Goal: Information Seeking & Learning: Learn about a topic

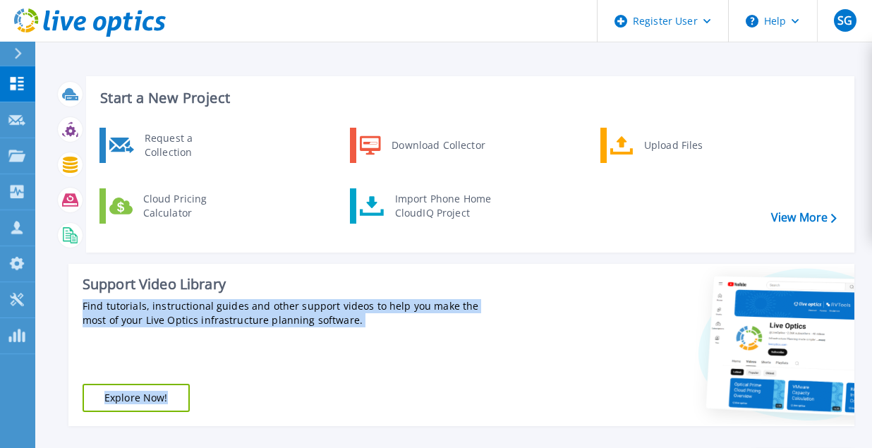
drag, startPoint x: 505, startPoint y: 289, endPoint x: 373, endPoint y: 265, distance: 133.4
click at [373, 265] on div "Support Video Library Find tutorials, instructional guides and other support vi…" at bounding box center [461, 345] width 786 height 162
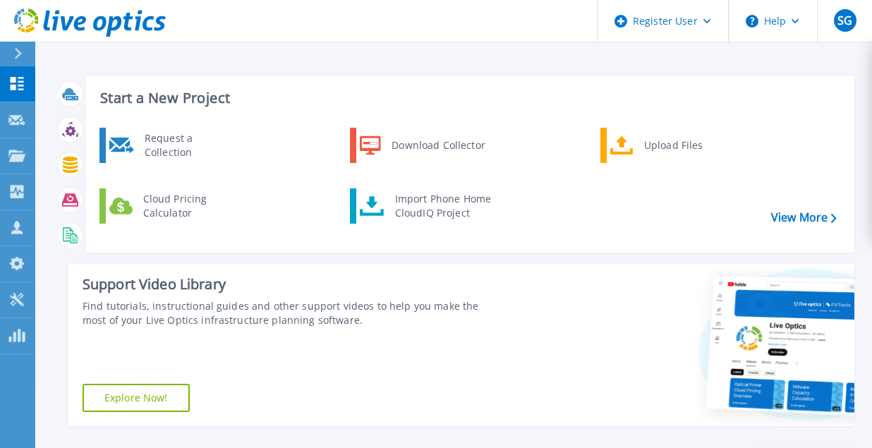
drag, startPoint x: 373, startPoint y: 265, endPoint x: 337, endPoint y: 250, distance: 39.3
click at [337, 250] on div "Start a New Project Request a Collection Download Collector Upload Files Cloud …" at bounding box center [470, 164] width 768 height 176
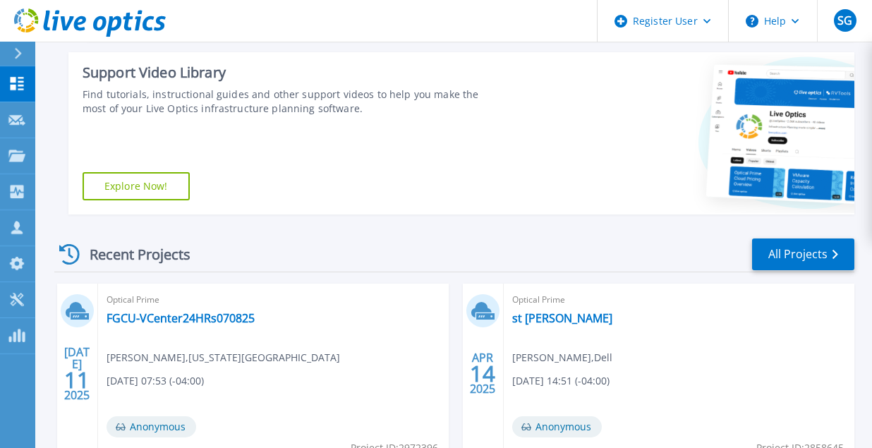
scroll to position [204, 0]
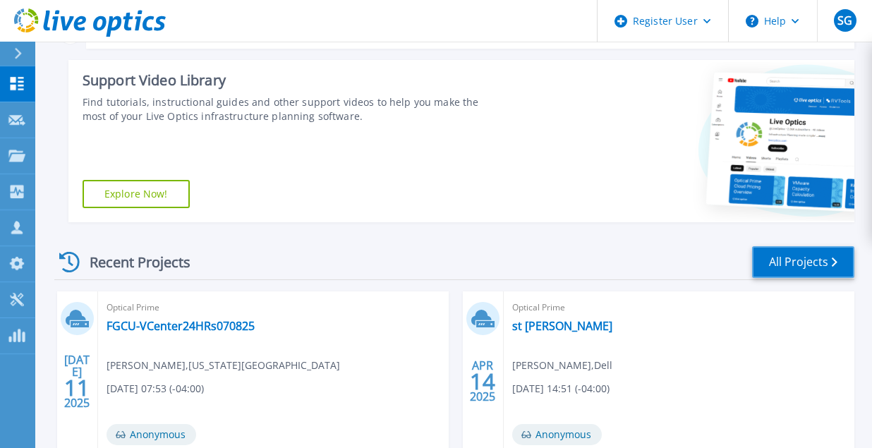
click at [762, 250] on link "All Projects" at bounding box center [803, 262] width 102 height 32
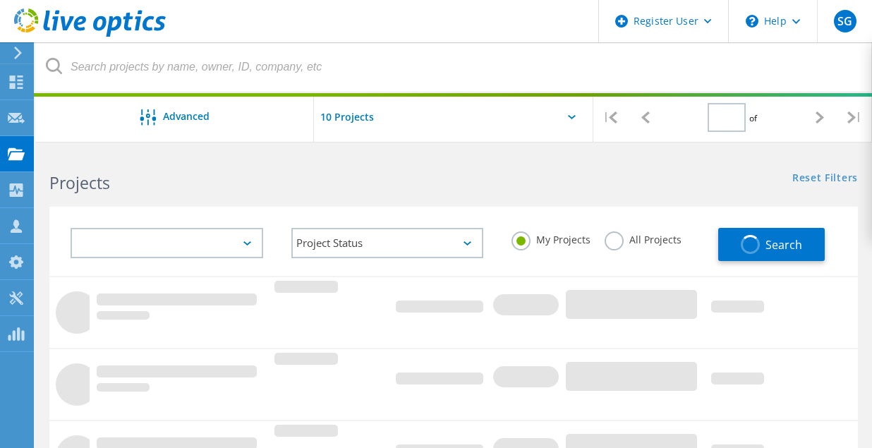
type input "1"
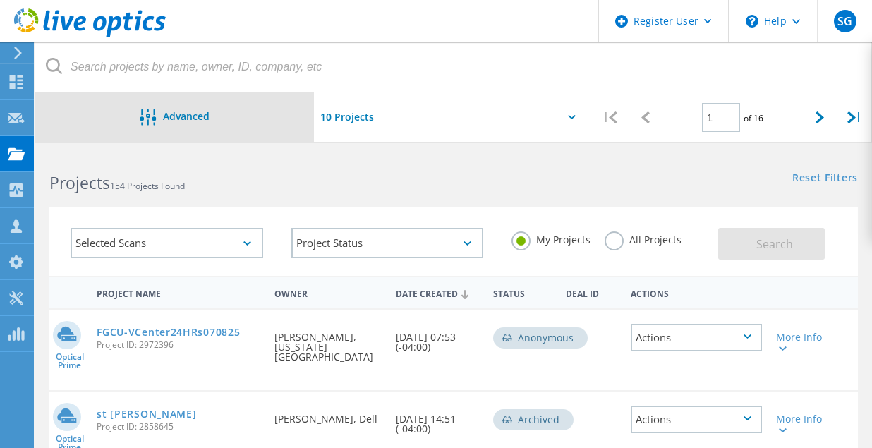
click at [258, 126] on div "Advanced" at bounding box center [174, 118] width 279 height 18
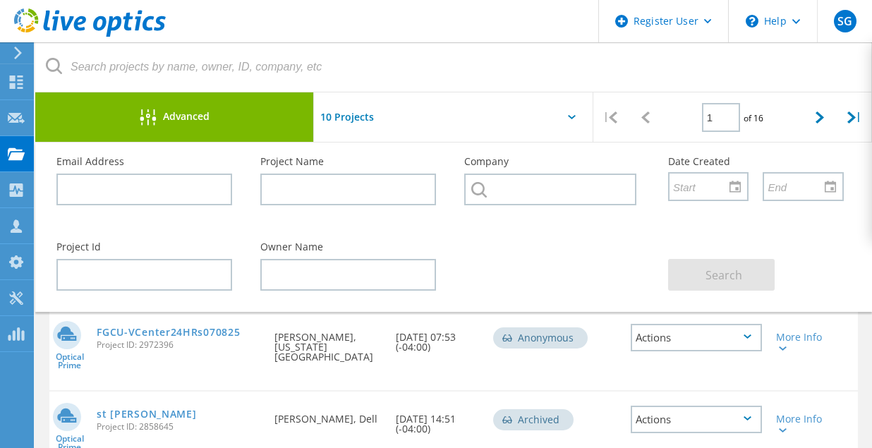
click at [258, 126] on div "Advanced" at bounding box center [174, 118] width 279 height 18
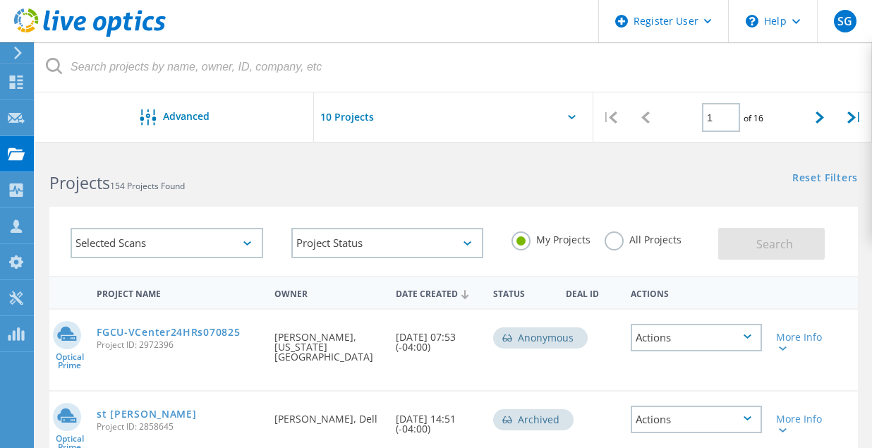
click at [625, 241] on label "All Projects" at bounding box center [643, 237] width 77 height 13
click at [0, 0] on input "All Projects" at bounding box center [0, 0] width 0 height 0
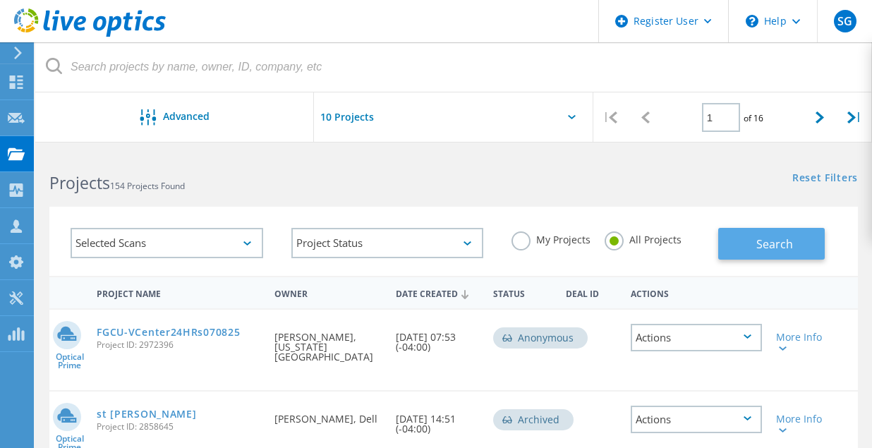
click at [778, 248] on span "Search" at bounding box center [774, 244] width 37 height 16
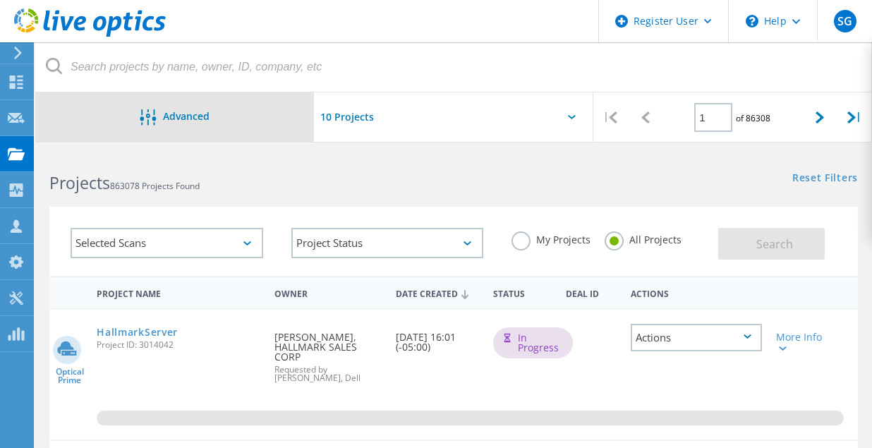
click at [285, 119] on div "Advanced" at bounding box center [174, 118] width 279 height 18
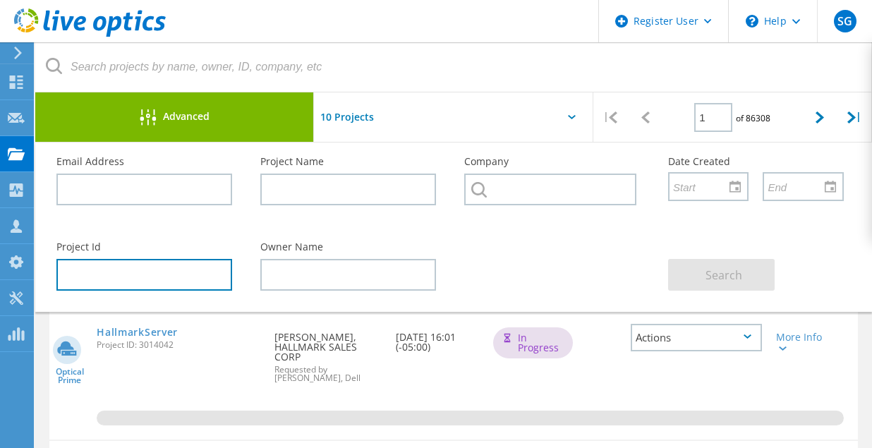
click at [179, 271] on input "text" at bounding box center [144, 275] width 176 height 32
paste input "3011966"
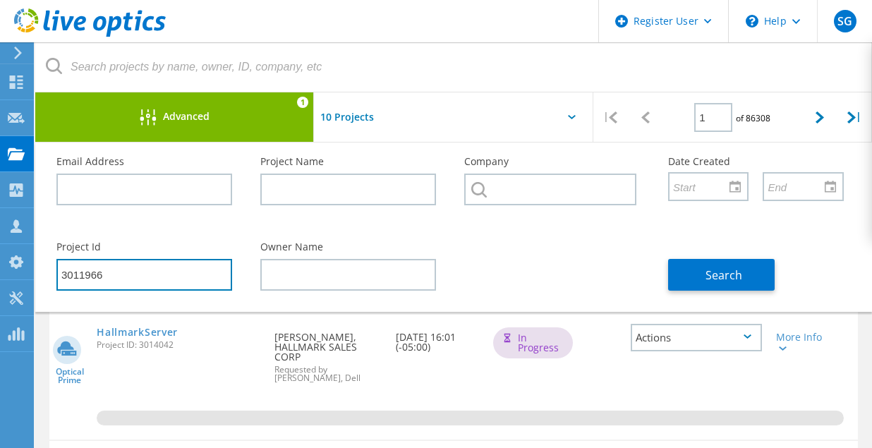
type input "3011966"
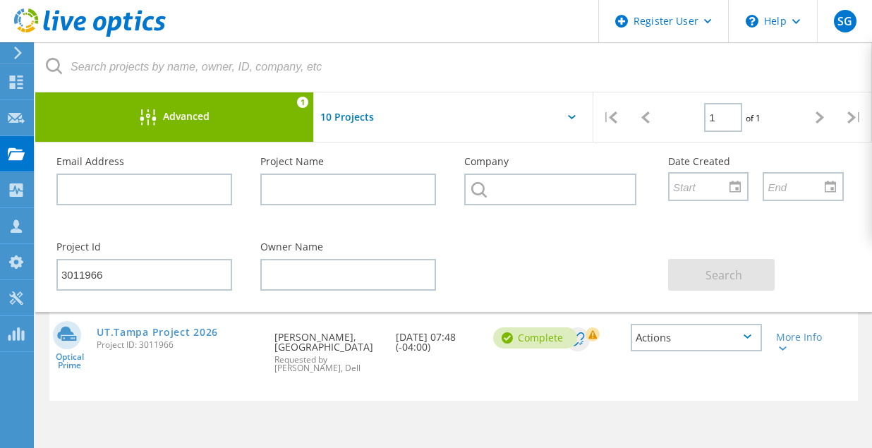
click at [177, 346] on span "Project ID: 3011966" at bounding box center [179, 345] width 164 height 8
click at [189, 335] on link "UT.Tampa Project 2026" at bounding box center [157, 332] width 121 height 10
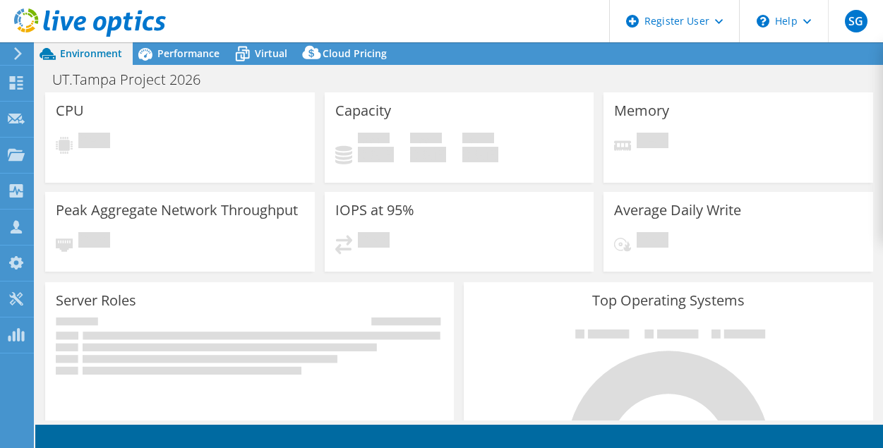
select select "USD"
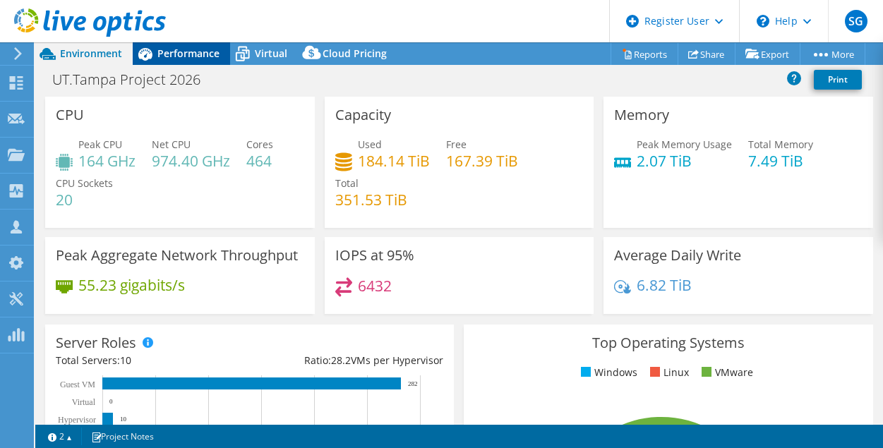
click at [202, 62] on div "Performance" at bounding box center [181, 53] width 97 height 23
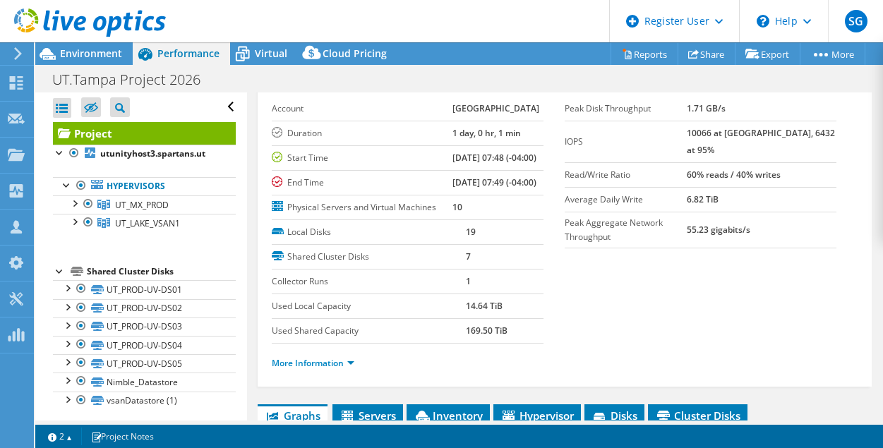
scroll to position [64, 0]
click at [181, 207] on link "UT_MX_PROD" at bounding box center [144, 204] width 183 height 18
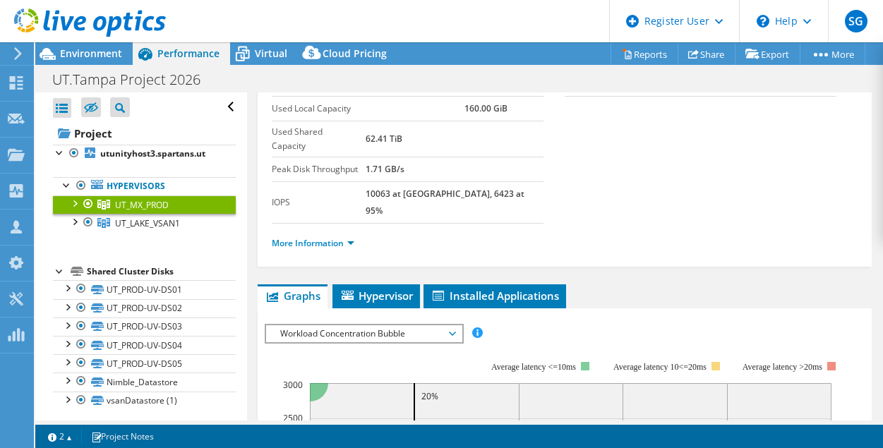
scroll to position [113, 0]
click at [399, 288] on span "Hypervisor" at bounding box center [375, 295] width 73 height 14
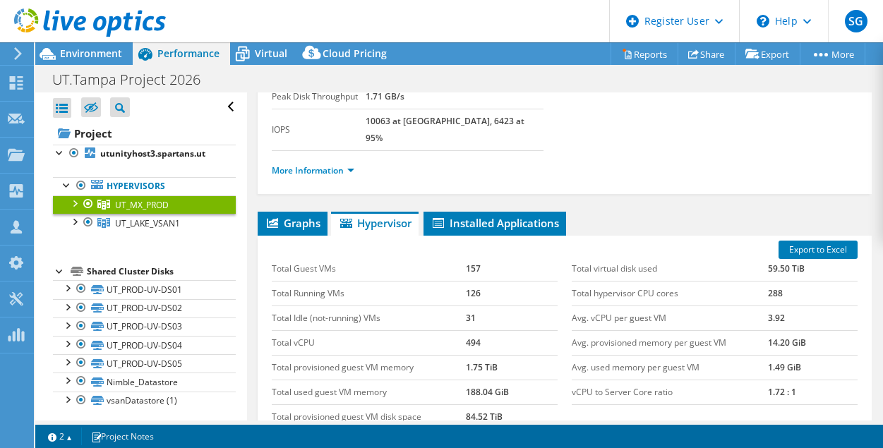
scroll to position [185, 0]
click at [186, 214] on link "UT_LAKE_VSAN1" at bounding box center [144, 204] width 183 height 18
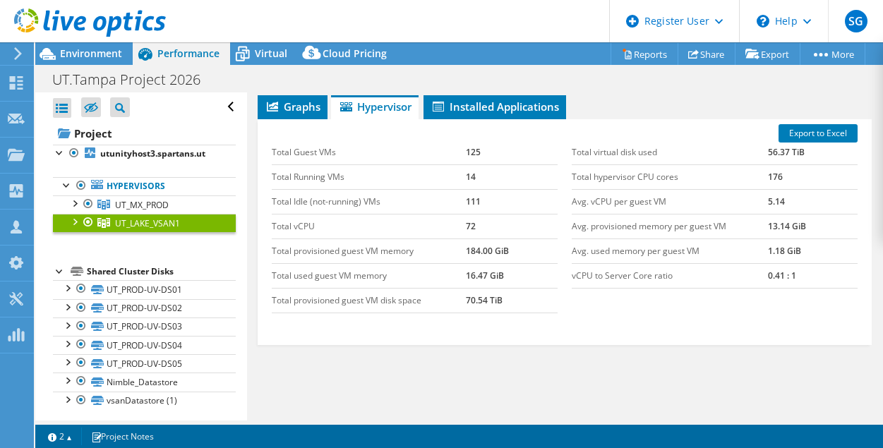
scroll to position [272, 0]
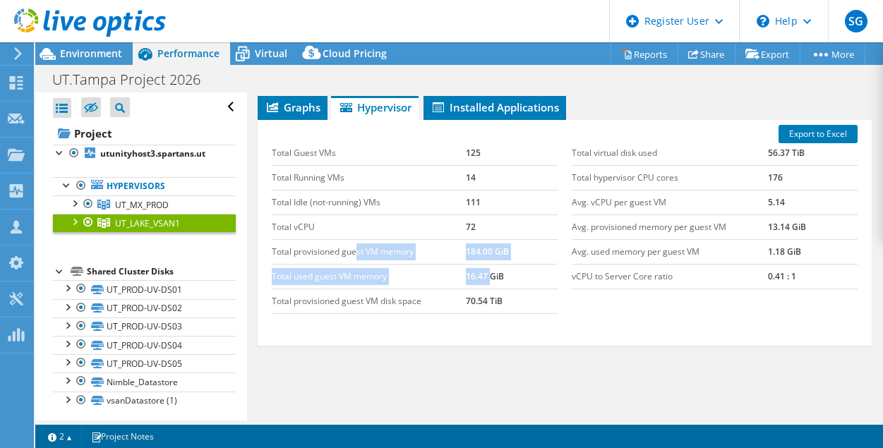
drag, startPoint x: 486, startPoint y: 278, endPoint x: 309, endPoint y: 233, distance: 182.8
click at [309, 233] on tbody "Total Guest VMs 125 Total Running VMs 14 Total Idle (not-running) VMs 111 Total…" at bounding box center [415, 227] width 286 height 173
drag, startPoint x: 309, startPoint y: 233, endPoint x: 345, endPoint y: 270, distance: 51.9
click at [345, 270] on td "Total used guest VM memory" at bounding box center [369, 276] width 194 height 25
click at [355, 230] on td "Total vCPU" at bounding box center [369, 227] width 194 height 25
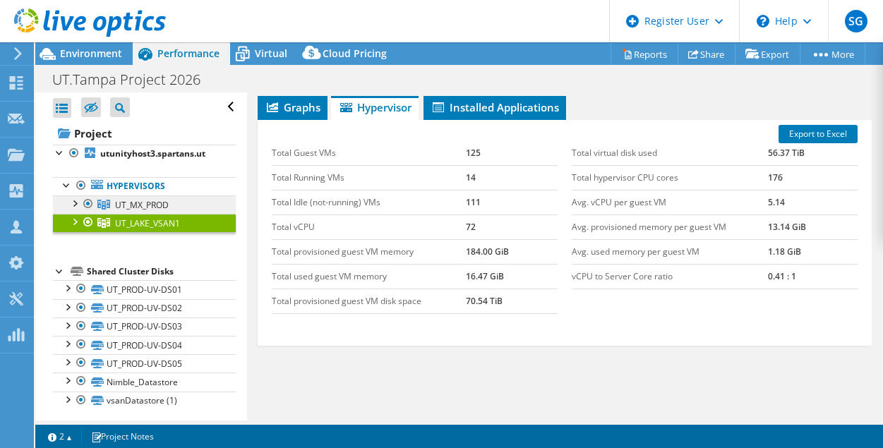
click at [122, 205] on span "UT_MX_PROD" at bounding box center [142, 205] width 54 height 12
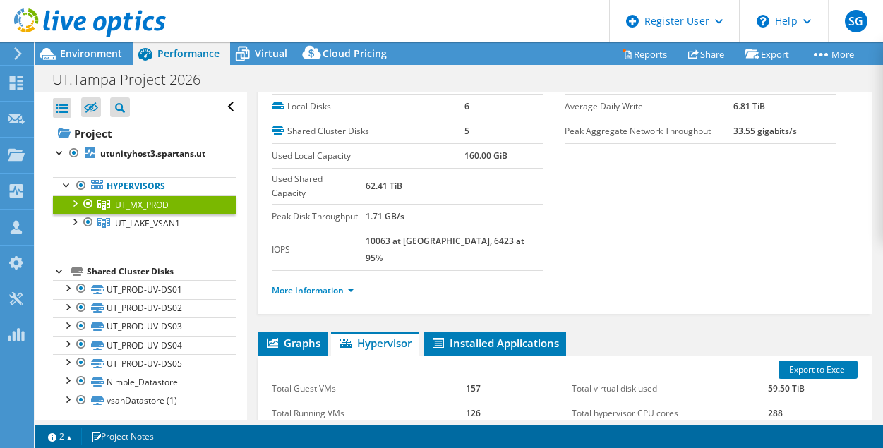
scroll to position [0, 0]
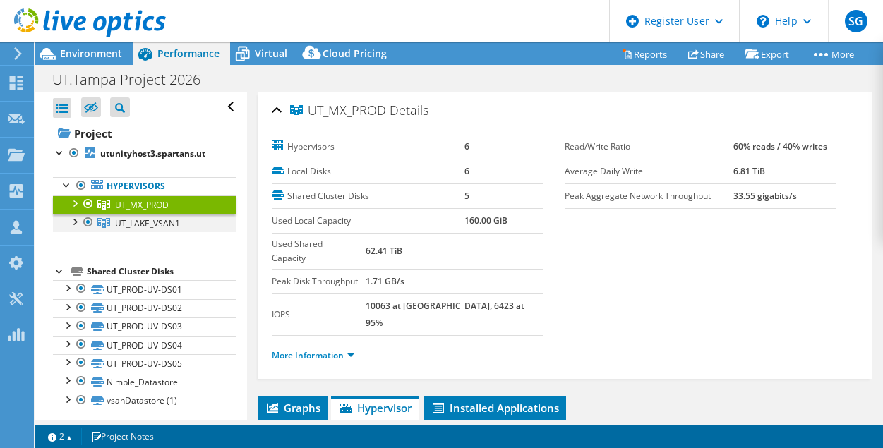
click at [91, 224] on div at bounding box center [88, 222] width 14 height 17
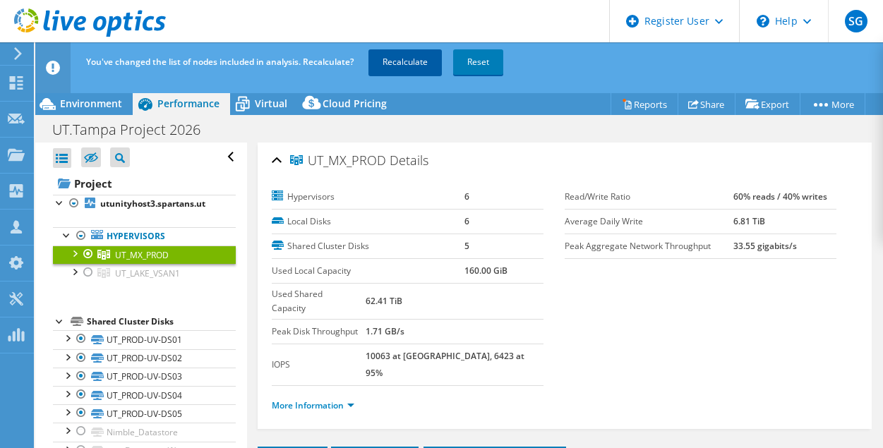
click at [421, 64] on link "Recalculate" at bounding box center [404, 61] width 73 height 25
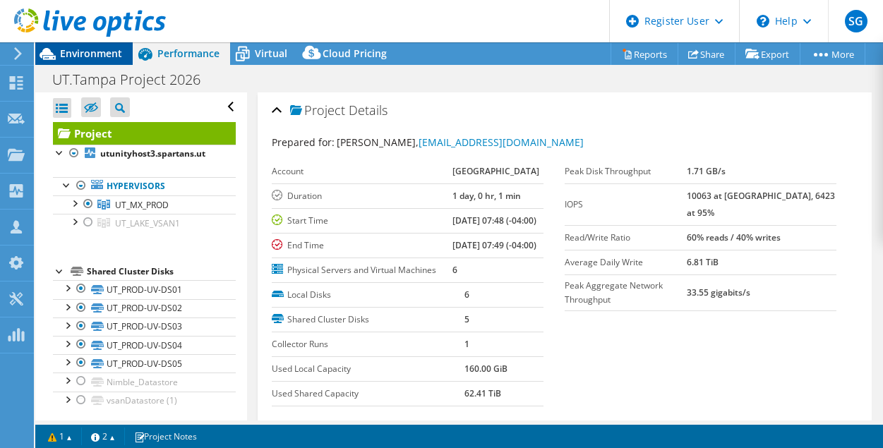
click at [108, 50] on span "Environment" at bounding box center [91, 53] width 62 height 13
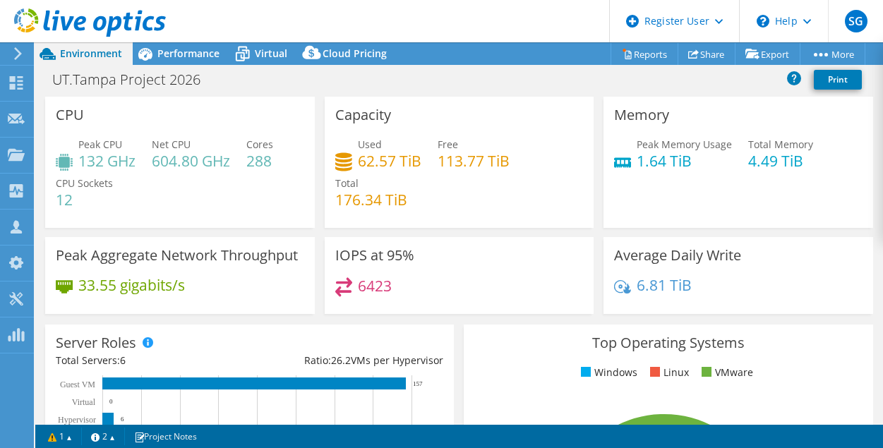
click at [583, 195] on div "Capacity Used 62.57 TiB Free 113.77 TiB Total 176.34 TiB" at bounding box center [460, 162] width 270 height 131
